Goal: Task Accomplishment & Management: Manage account settings

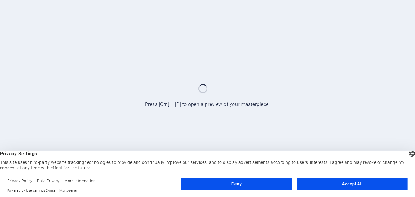
click at [354, 183] on button "Accept All" at bounding box center [352, 184] width 111 height 12
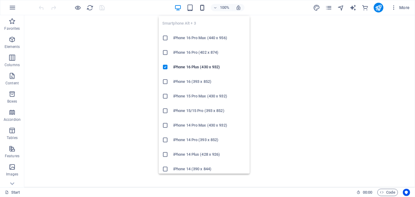
click at [201, 7] on icon "button" at bounding box center [202, 7] width 7 height 7
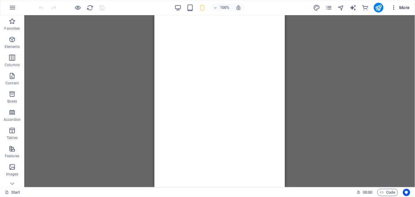
click at [404, 9] on span "More" at bounding box center [399, 8] width 19 height 6
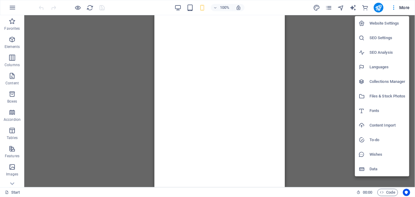
click at [379, 69] on h6 "Languages" at bounding box center [387, 66] width 36 height 7
select select "128"
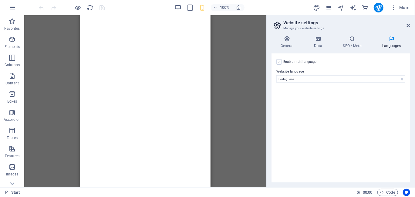
click at [280, 62] on label at bounding box center [278, 61] width 5 height 5
click at [0, 0] on input "Enable multilanguage To disable multilanguage delete all languages until only o…" at bounding box center [0, 0] width 0 height 0
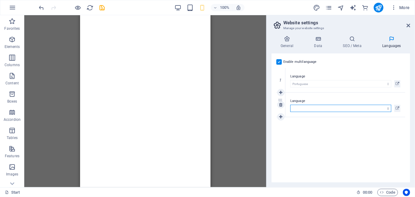
click at [348, 107] on select "Abkhazian Afar Afrikaans Akan Albanian Amharic Arabic Aragonese Armenian Assame…" at bounding box center [340, 108] width 101 height 7
select select "41"
click at [290, 105] on select "Abkhazian Afar Afrikaans Akan Albanian Amharic Arabic Aragonese Armenian Assame…" at bounding box center [340, 108] width 101 height 7
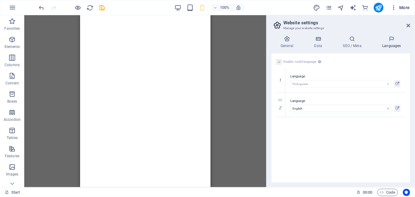
click at [394, 5] on icon "button" at bounding box center [393, 8] width 6 height 6
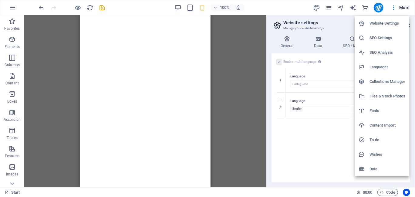
click at [340, 26] on div at bounding box center [207, 98] width 415 height 197
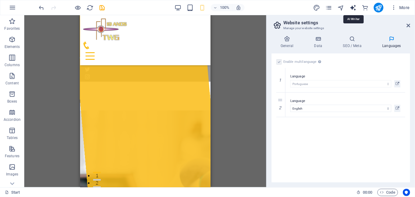
scroll to position [2100, 0]
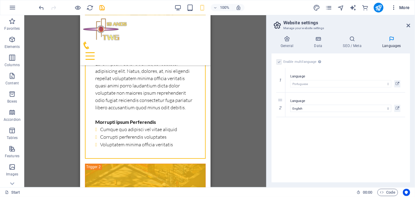
click at [393, 6] on icon "button" at bounding box center [393, 8] width 6 height 6
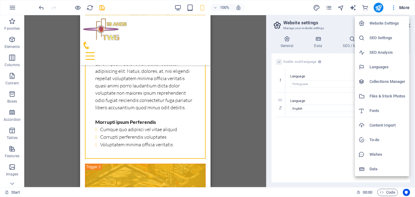
click at [310, 151] on div at bounding box center [207, 98] width 415 height 197
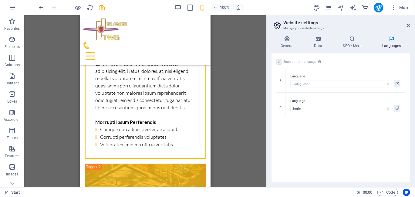
click at [310, 151] on div "Enable multilanguage To disable multilanguage delete all languages until only o…" at bounding box center [340, 117] width 139 height 129
click at [379, 8] on icon "publish" at bounding box center [378, 7] width 7 height 7
